Goal: Task Accomplishment & Management: Manage account settings

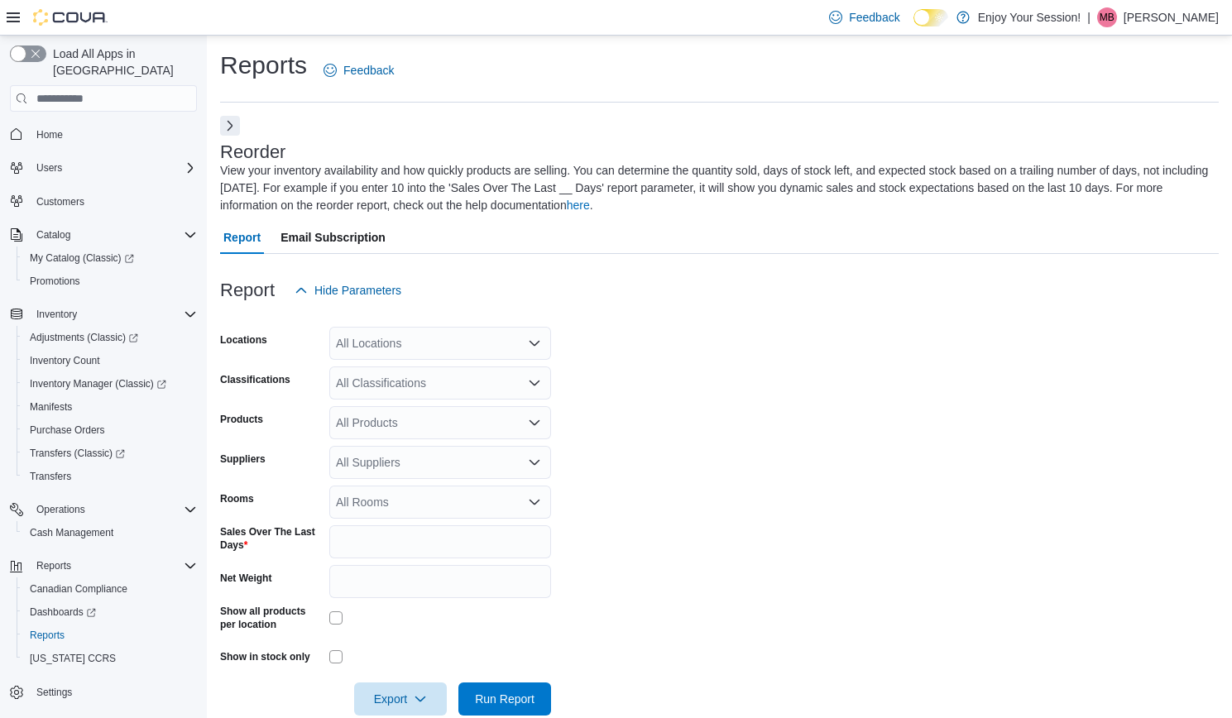
scroll to position [13, 0]
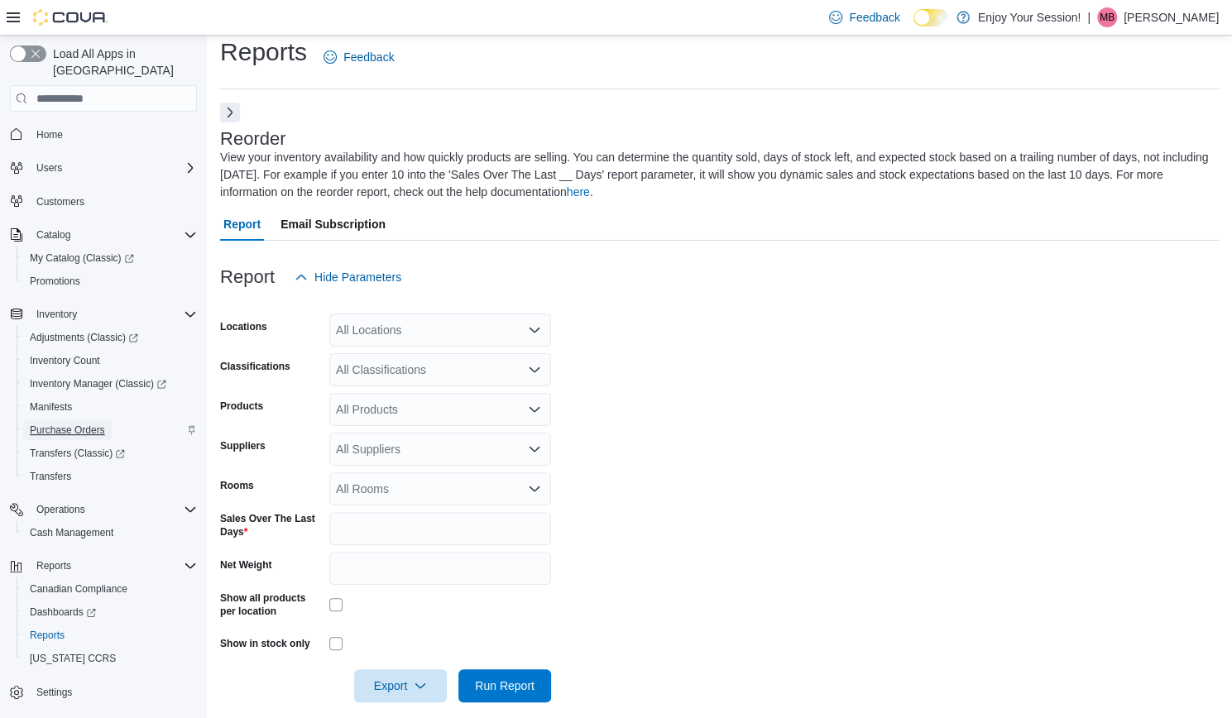
click at [60, 424] on span "Purchase Orders" at bounding box center [67, 430] width 75 height 13
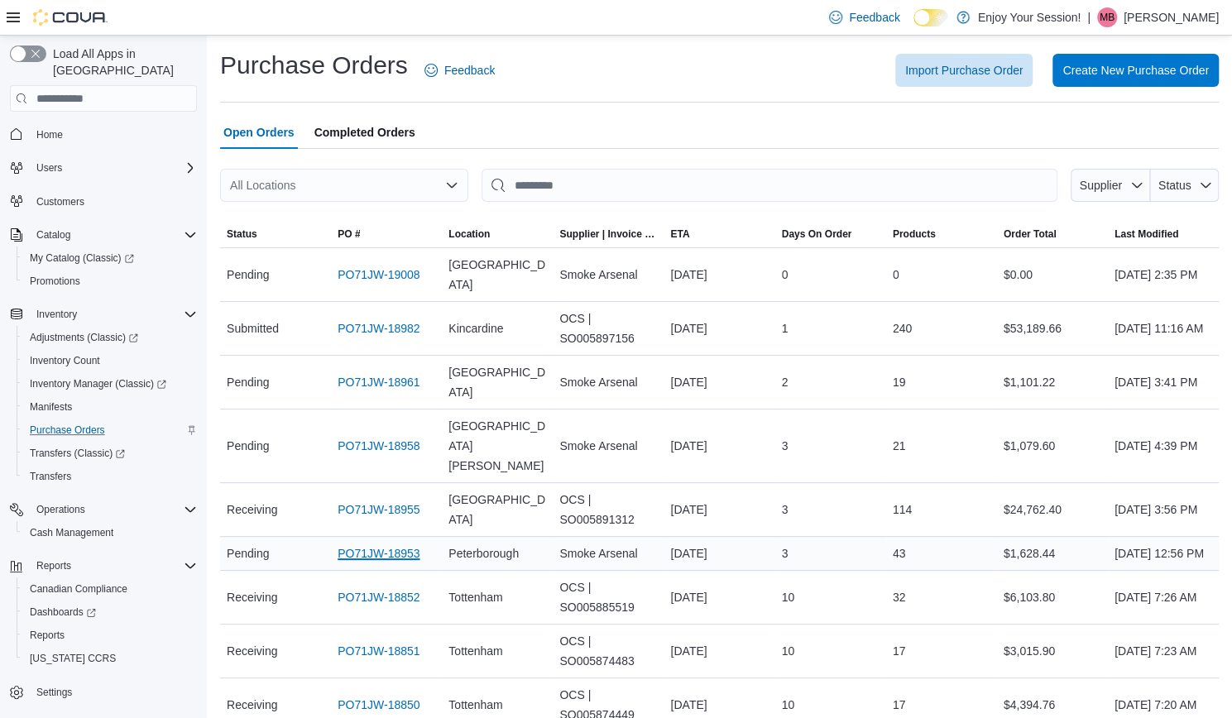
click at [369, 544] on link "PO71JW-18953" at bounding box center [379, 554] width 82 height 20
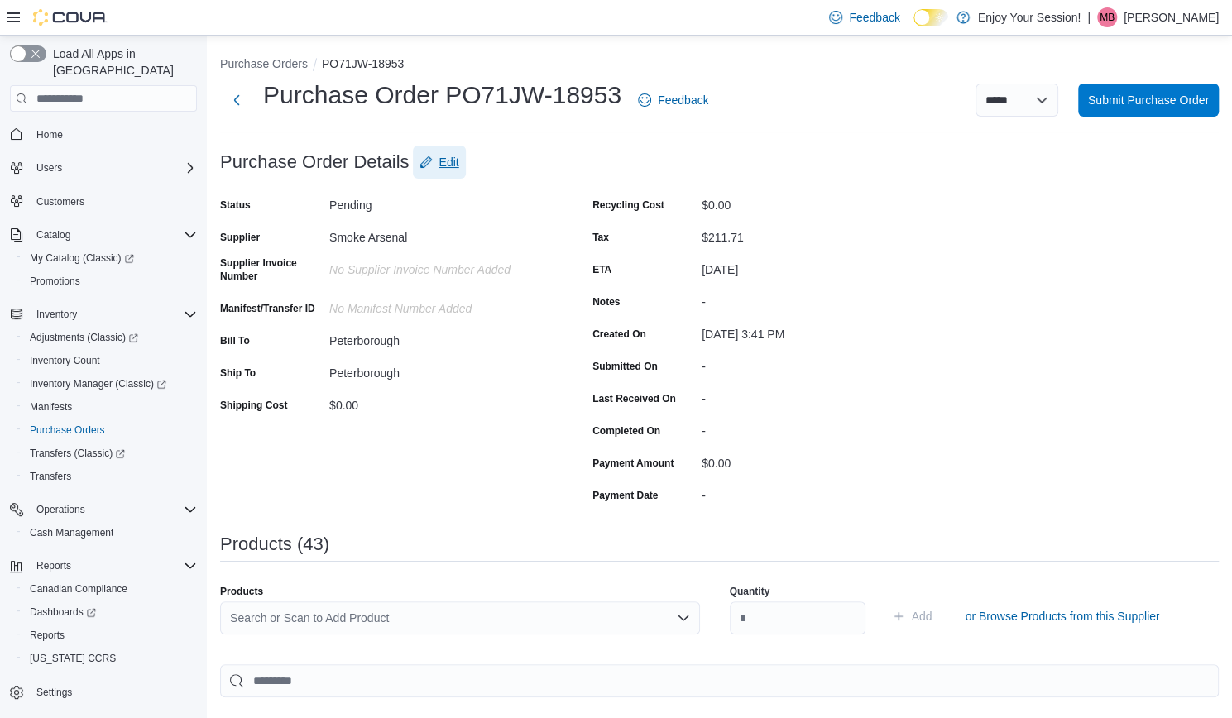
click at [452, 163] on span "Edit" at bounding box center [449, 162] width 20 height 17
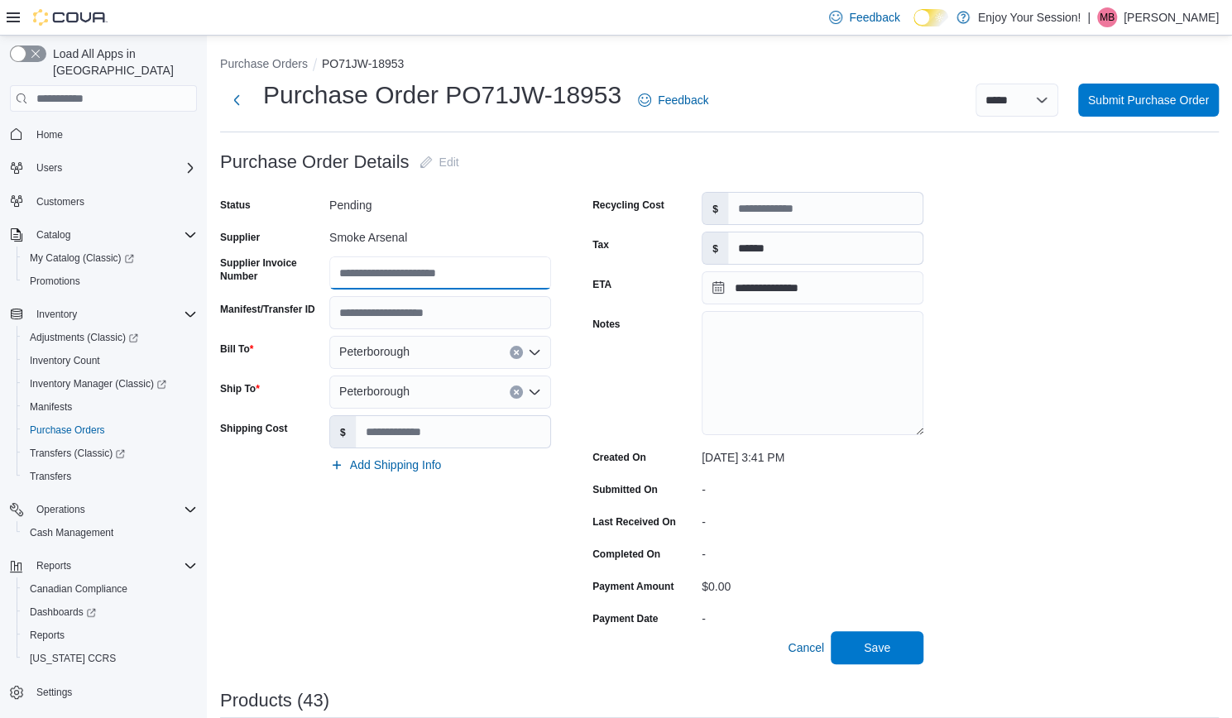
click at [359, 282] on input "Supplier Invoice Number" at bounding box center [440, 273] width 222 height 33
paste input "**********"
type input "**********"
click at [649, 391] on div "Notes" at bounding box center [644, 374] width 103 height 127
click at [885, 646] on span "Save" at bounding box center [877, 647] width 26 height 17
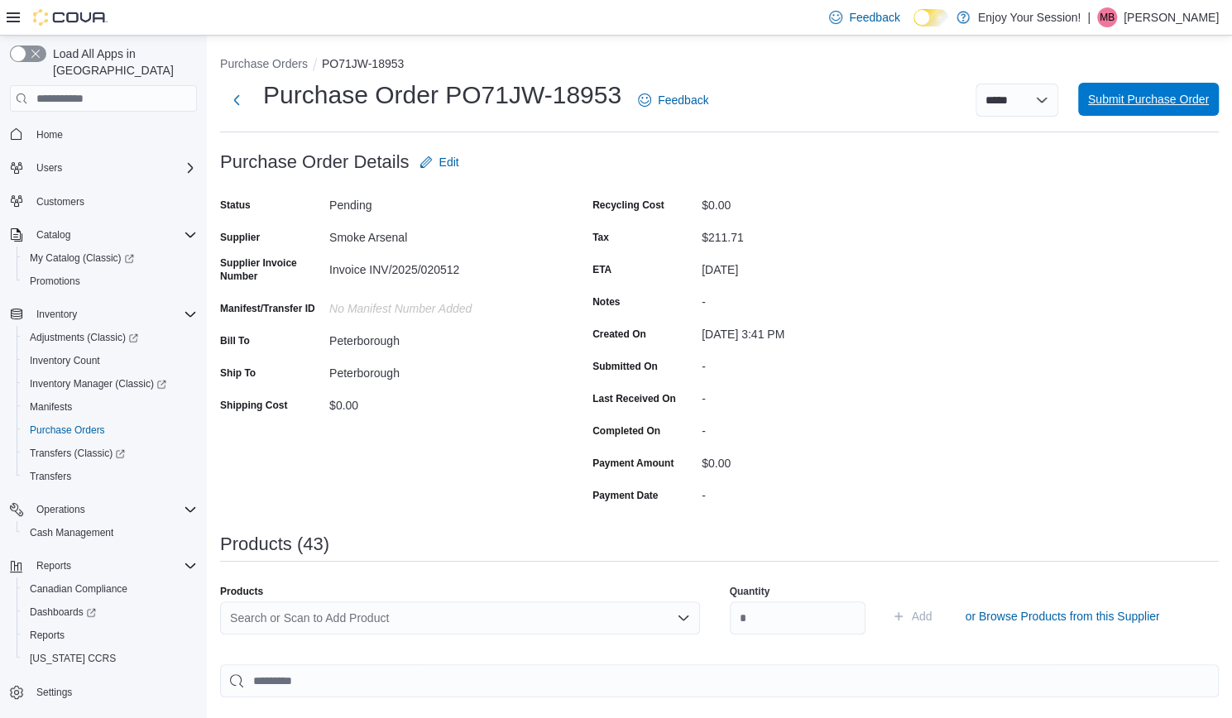
click at [1171, 102] on span "Submit Purchase Order" at bounding box center [1148, 99] width 121 height 17
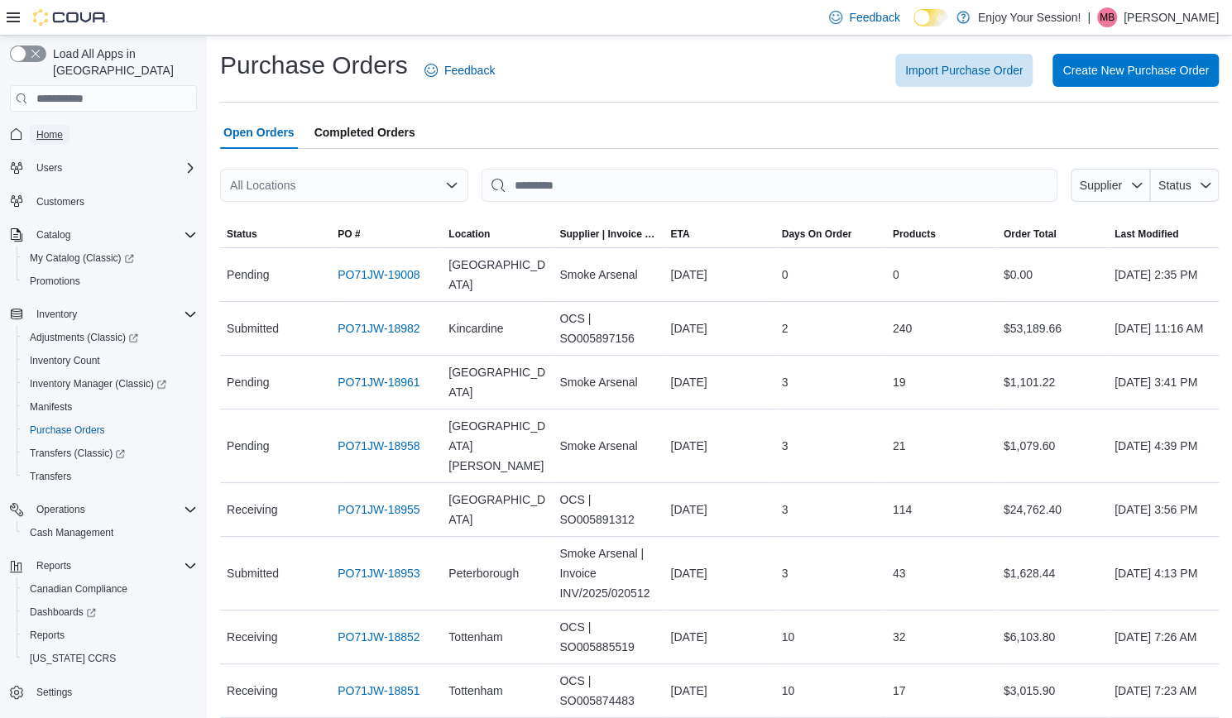
click at [58, 128] on span "Home" at bounding box center [49, 134] width 26 height 13
